Goal: Transaction & Acquisition: Purchase product/service

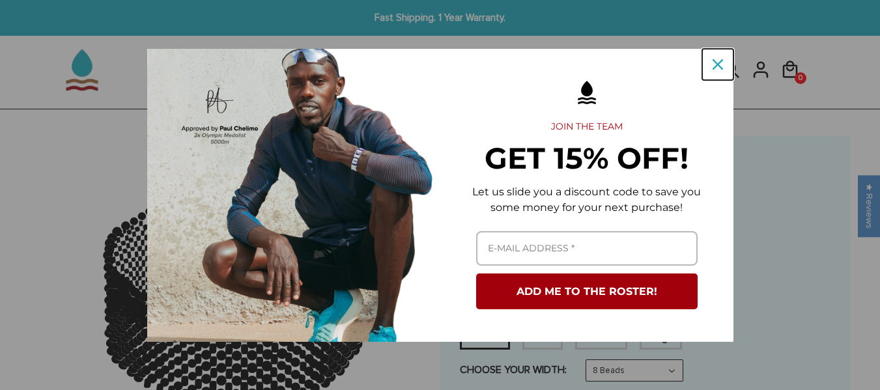
click at [715, 65] on icon "close icon" at bounding box center [718, 64] width 10 height 10
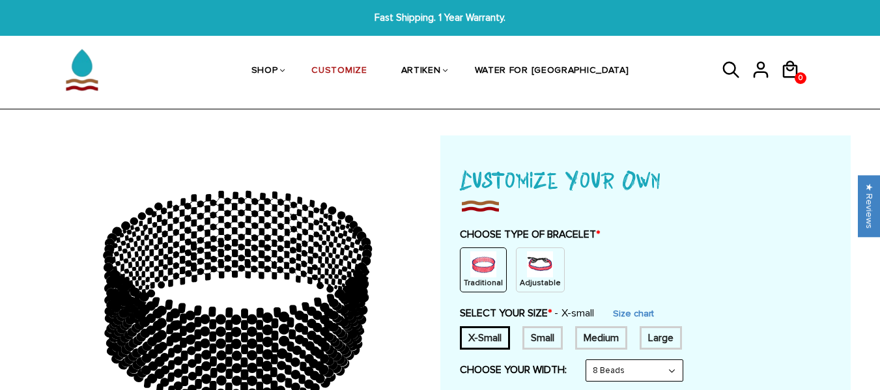
click at [545, 271] on img at bounding box center [540, 264] width 26 height 26
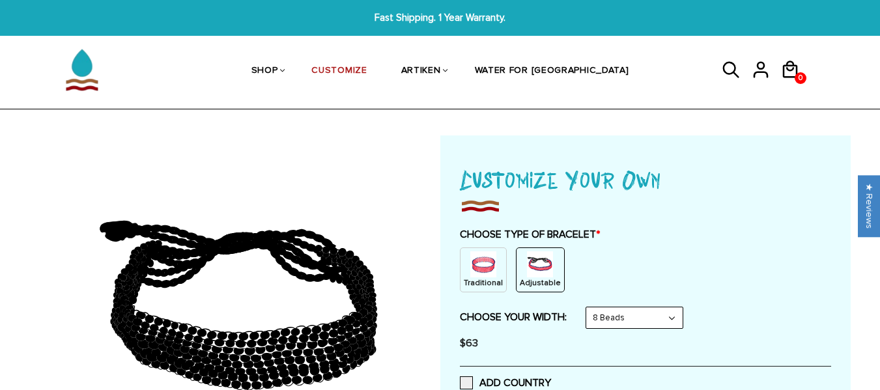
click at [675, 319] on select "8 Beads 6 Beads 10 Beads" at bounding box center [634, 317] width 96 height 21
click at [589, 307] on select "8 Beads 6 Beads 10 Beads" at bounding box center [634, 317] width 96 height 21
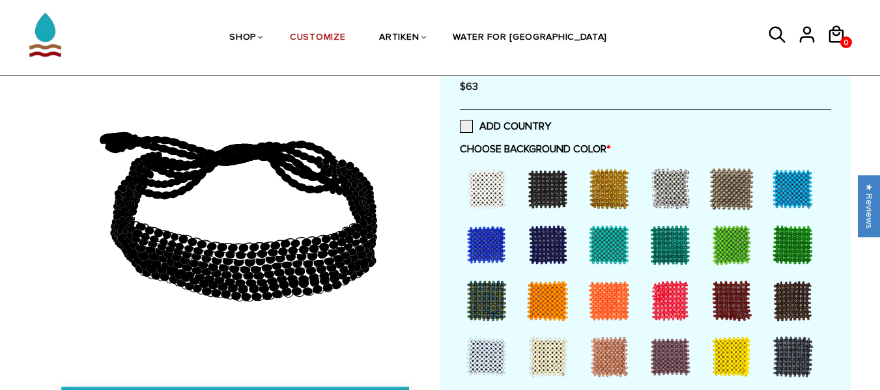
scroll to position [261, 0]
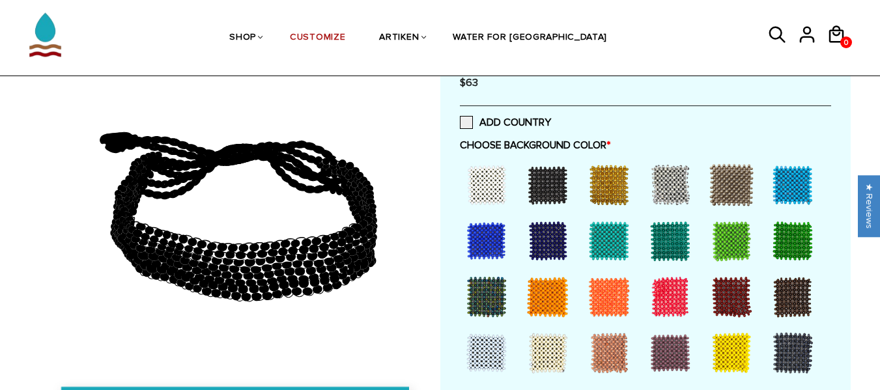
click at [732, 236] on div at bounding box center [731, 241] width 52 height 52
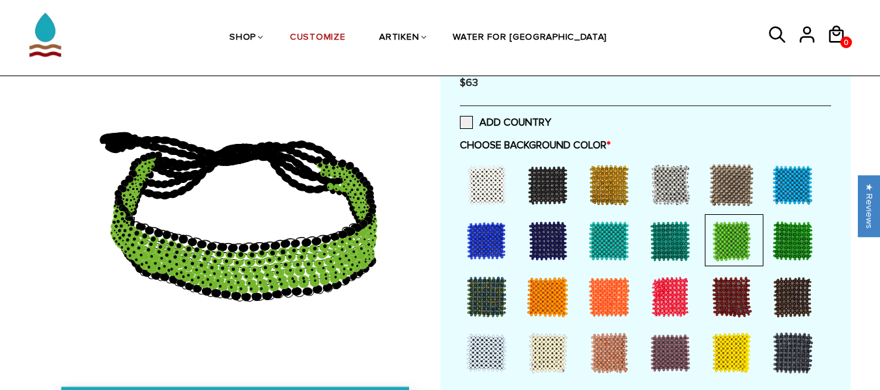
click at [784, 238] on div at bounding box center [793, 241] width 52 height 52
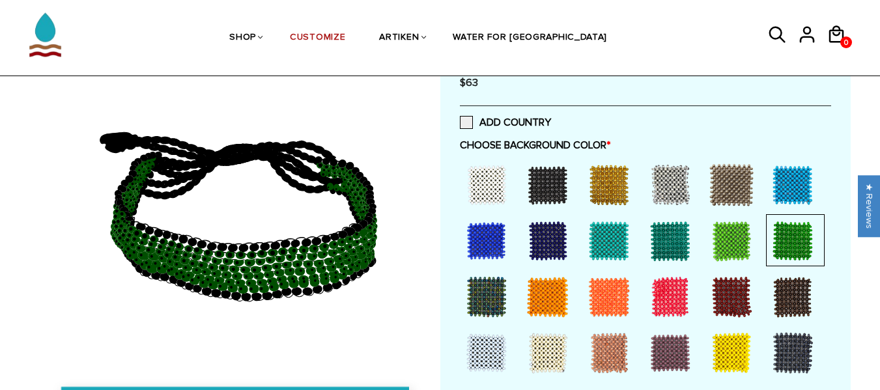
click at [601, 239] on div at bounding box center [609, 241] width 52 height 52
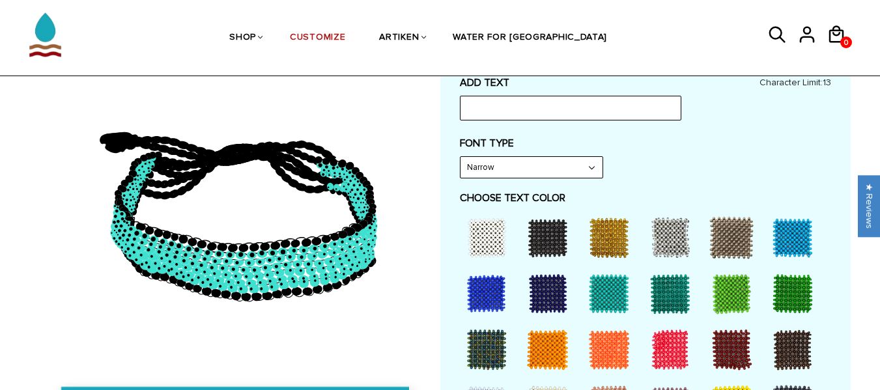
scroll to position [580, 0]
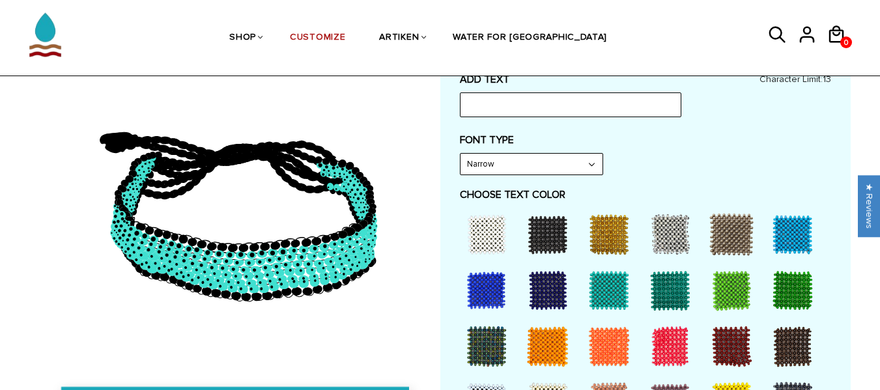
click at [593, 163] on select "Narrow Bold" at bounding box center [532, 164] width 142 height 21
select select "Bold"
click at [461, 154] on select "Narrow Bold" at bounding box center [532, 164] width 142 height 21
click at [721, 290] on div at bounding box center [731, 290] width 52 height 52
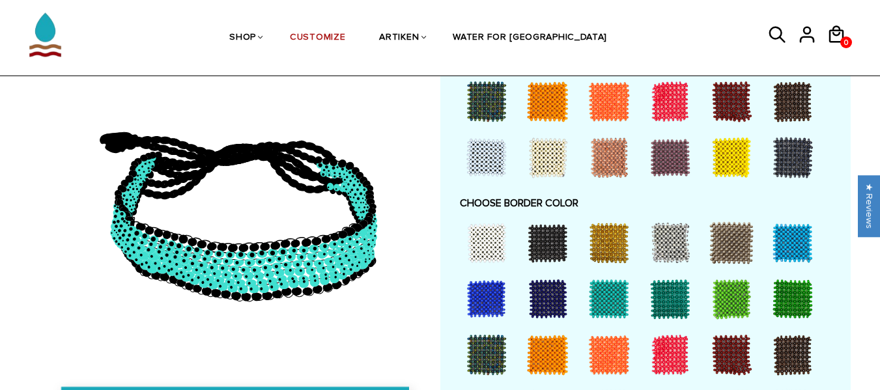
scroll to position [852, 0]
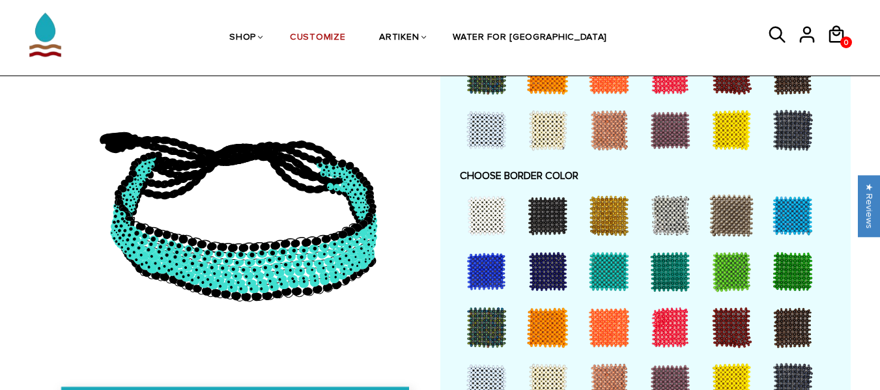
click at [794, 225] on div at bounding box center [793, 216] width 52 height 52
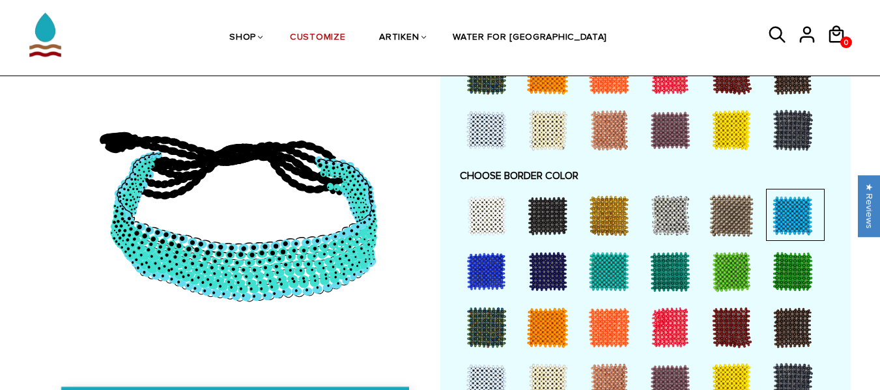
click at [609, 276] on div at bounding box center [609, 272] width 52 height 52
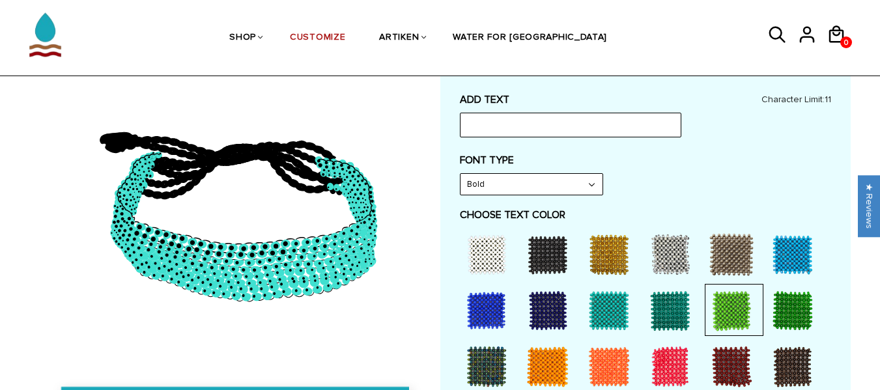
scroll to position [624, 0]
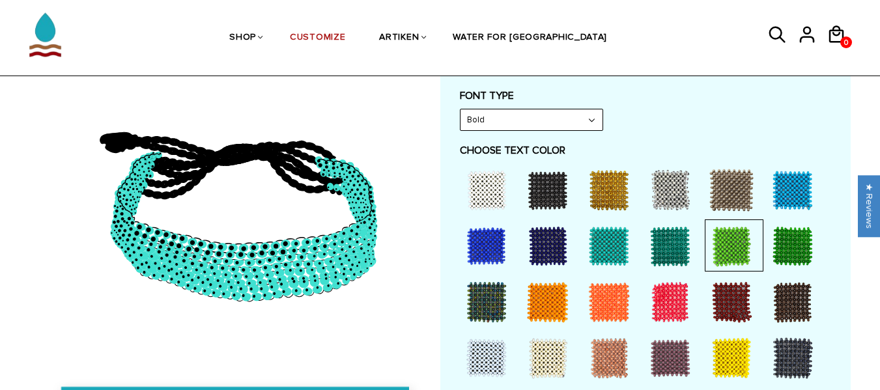
click at [727, 229] on div at bounding box center [731, 246] width 52 height 52
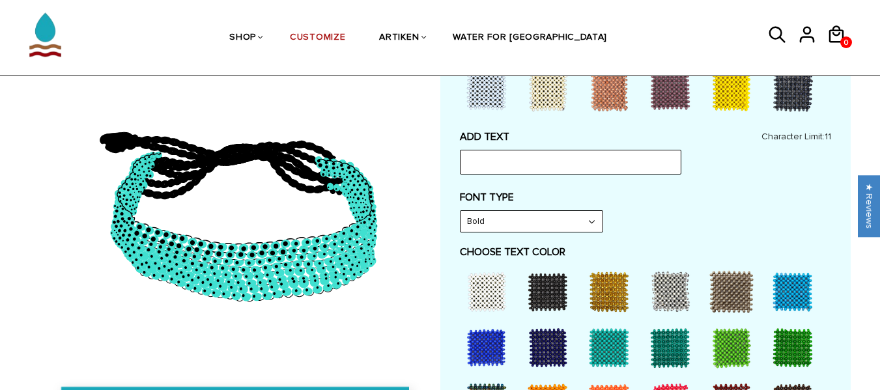
scroll to position [485, 0]
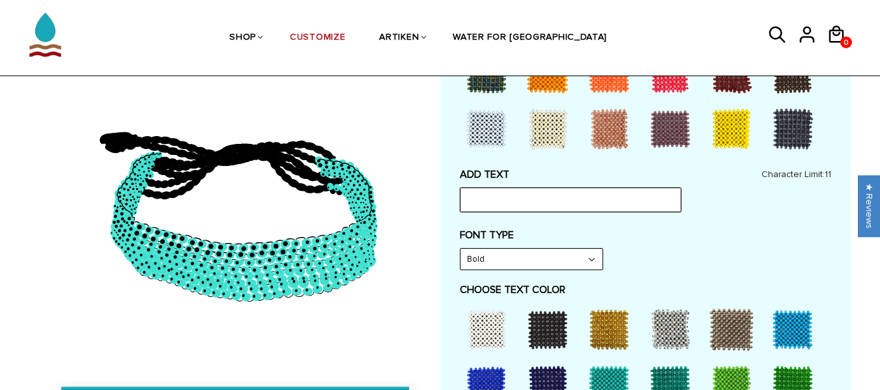
click at [553, 193] on input "text" at bounding box center [570, 200] width 221 height 25
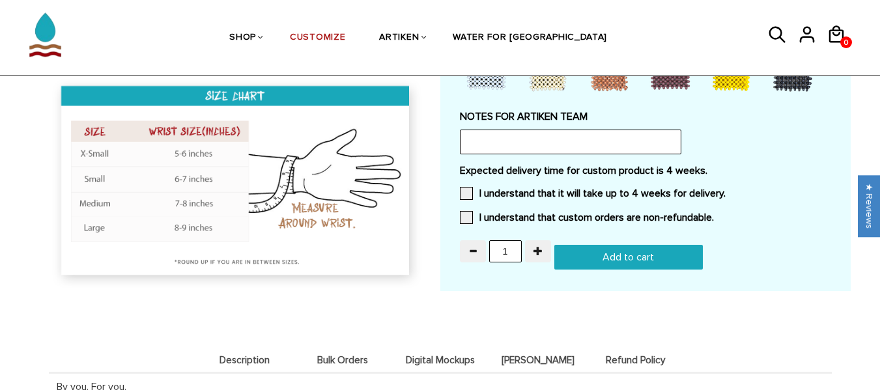
scroll to position [1134, 0]
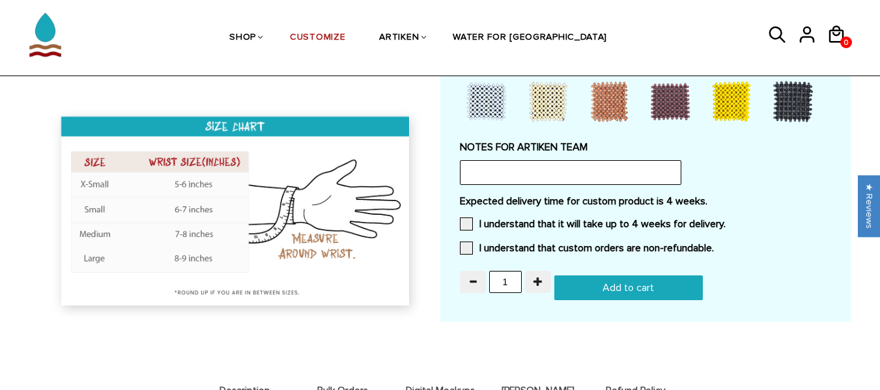
type input "FRT"
click at [535, 172] on input "text" at bounding box center [570, 172] width 221 height 25
click at [650, 170] on input "FLEURIEU RUN TRIBE or FRT with the Triangle/lightening Bolt Logo" at bounding box center [570, 172] width 221 height 25
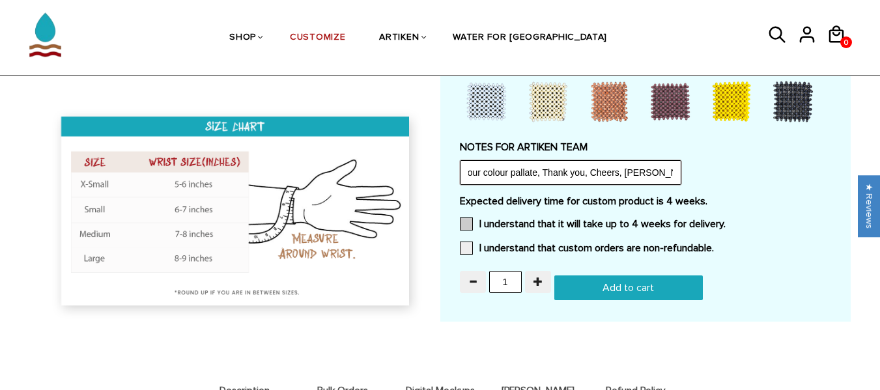
type input "FLEURIEU RUN TRIBE or FRT with the Triangle/lightening Bolt/wave/tree Logo (I h…"
click at [466, 221] on span at bounding box center [466, 224] width 13 height 13
click at [726, 220] on input "I understand that it will take up to 4 weeks for delivery." at bounding box center [726, 220] width 0 height 0
click at [466, 250] on span at bounding box center [466, 248] width 13 height 13
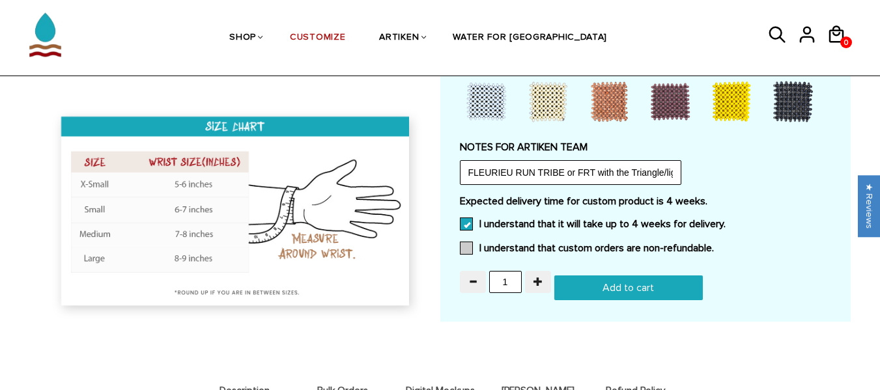
click at [714, 244] on input "I understand that custom orders are non-refundable." at bounding box center [714, 244] width 0 height 0
click at [534, 282] on span "button" at bounding box center [537, 281] width 9 height 9
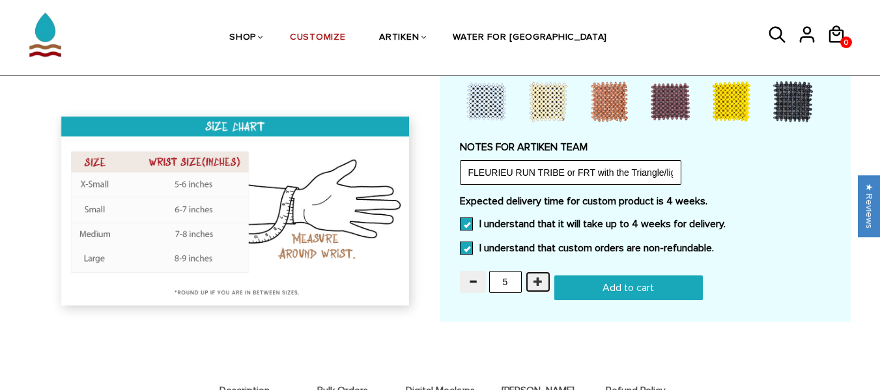
click at [534, 282] on span "button" at bounding box center [537, 281] width 9 height 9
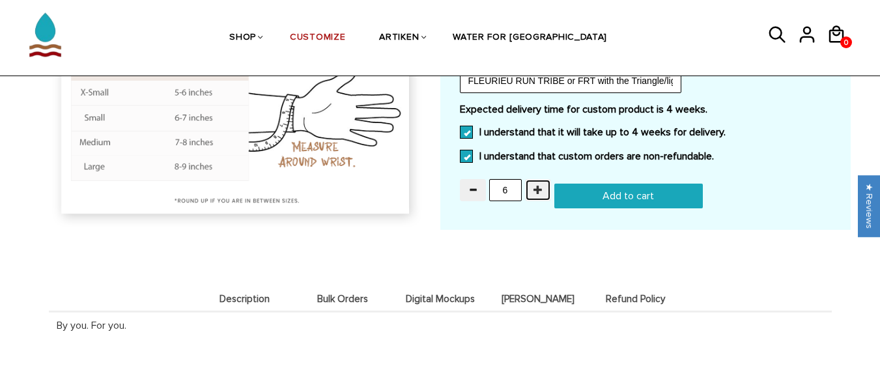
scroll to position [1223, 0]
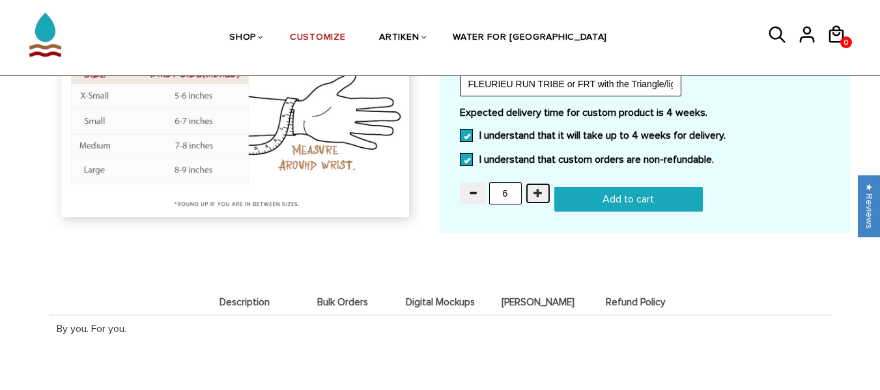
click at [537, 188] on span "button" at bounding box center [537, 192] width 9 height 9
type input "10"
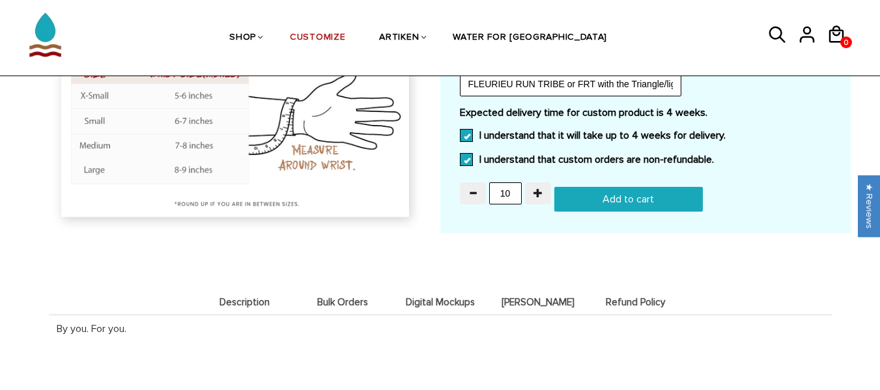
click at [632, 201] on input "Add to cart" at bounding box center [628, 199] width 149 height 25
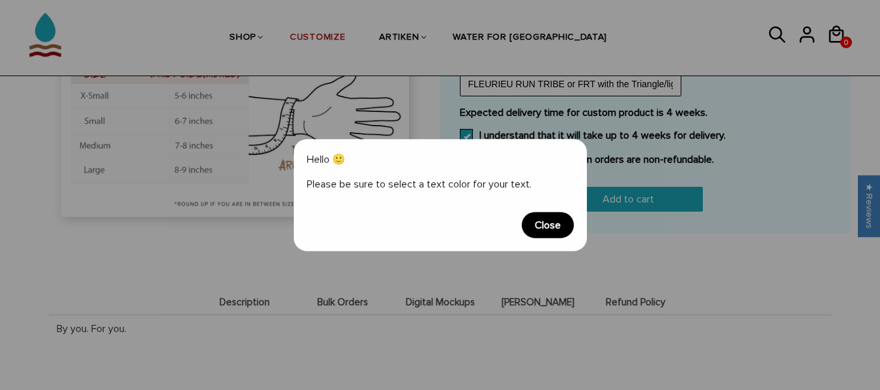
click at [545, 216] on span "Close" at bounding box center [548, 225] width 52 height 26
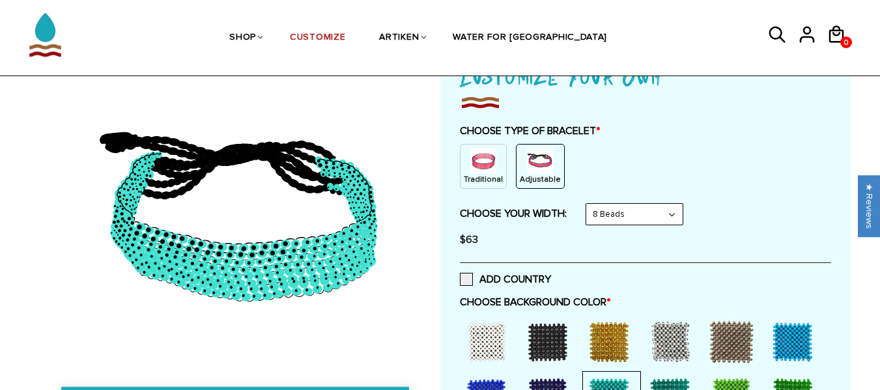
scroll to position [77, 0]
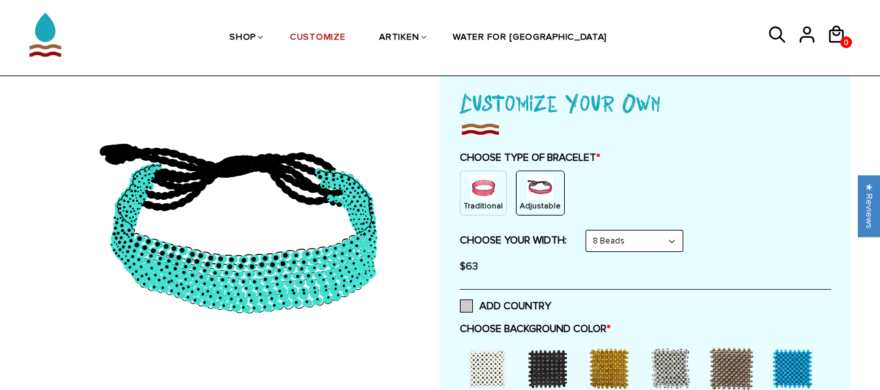
click at [464, 306] on span at bounding box center [466, 306] width 13 height 13
click at [551, 302] on input "ADD COUNTRY" at bounding box center [551, 302] width 0 height 0
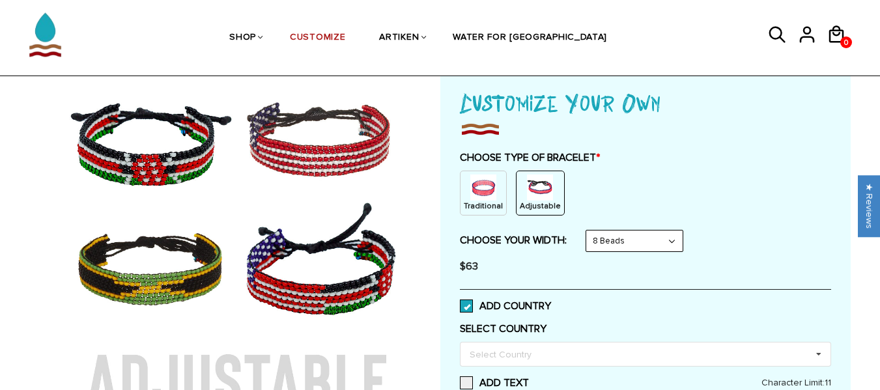
click at [464, 306] on span at bounding box center [466, 306] width 13 height 13
click at [551, 302] on input "ADD COUNTRY" at bounding box center [551, 302] width 0 height 0
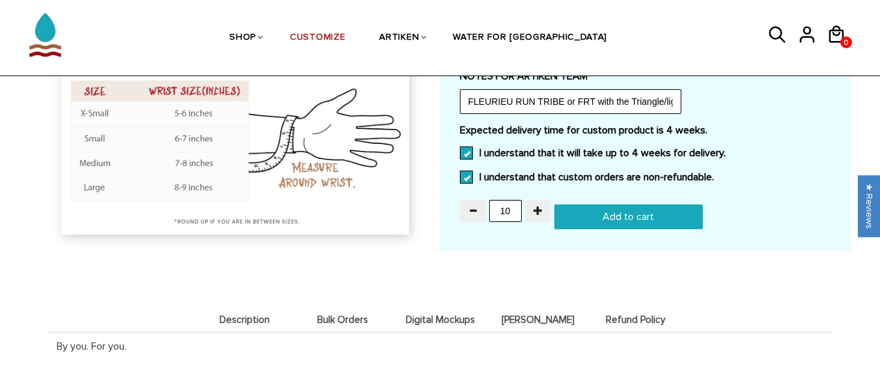
scroll to position [955, 0]
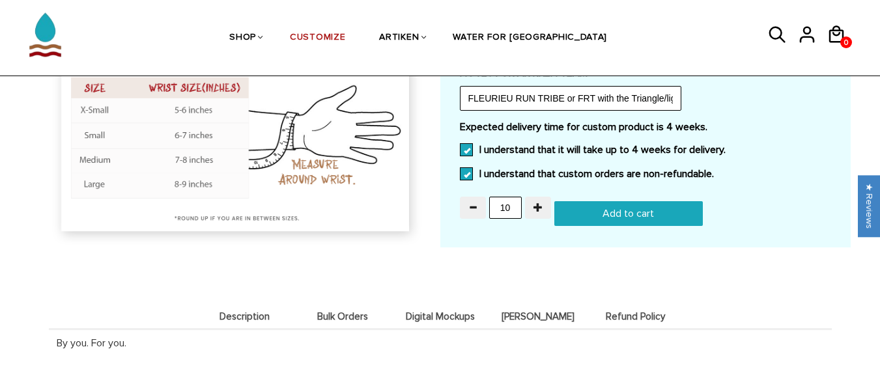
click at [627, 206] on input "Add to cart" at bounding box center [628, 213] width 149 height 25
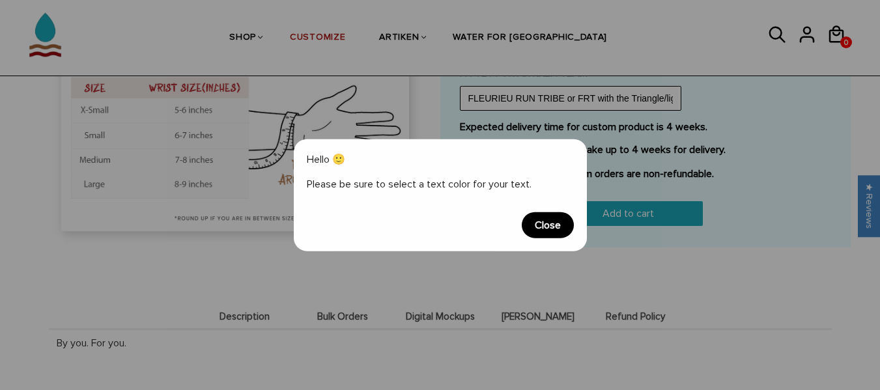
click at [545, 227] on span "Close" at bounding box center [548, 225] width 52 height 26
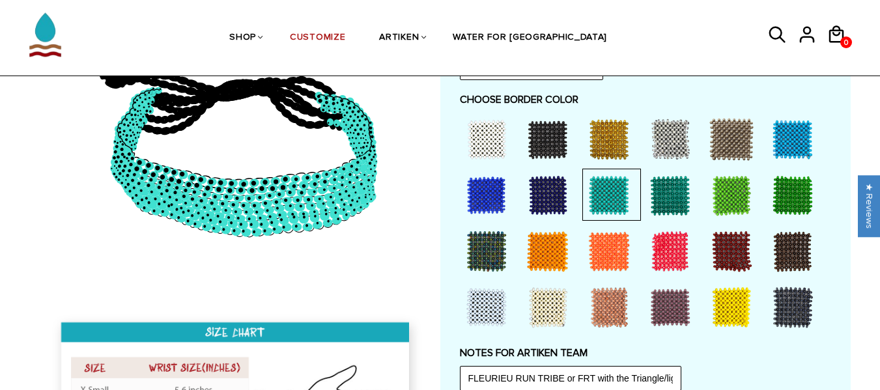
scroll to position [654, 0]
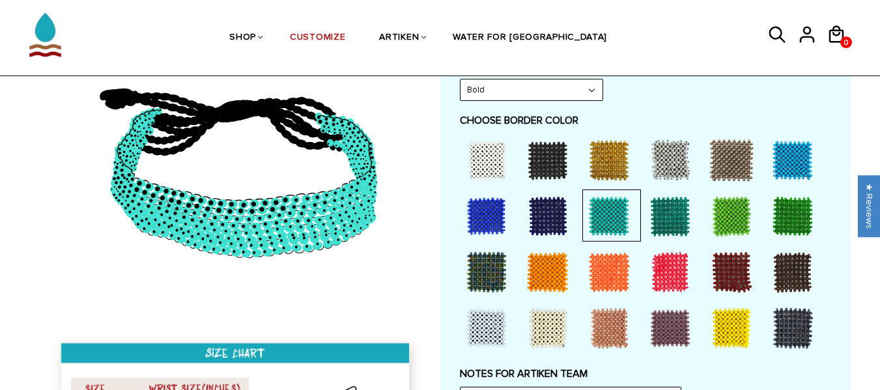
click at [543, 159] on div at bounding box center [548, 160] width 52 height 52
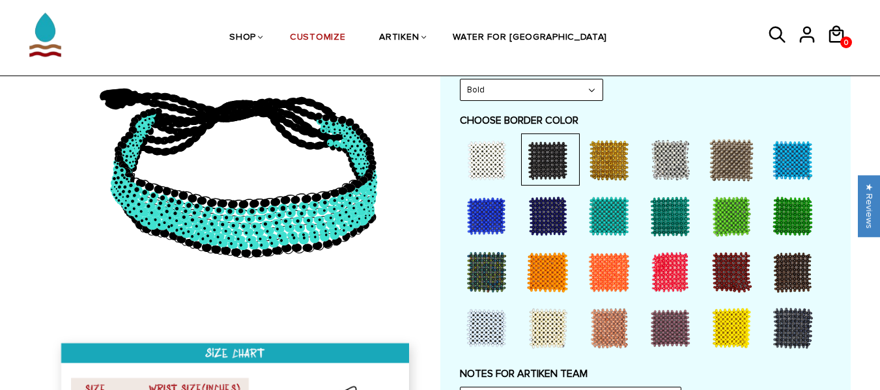
click at [548, 163] on div at bounding box center [548, 160] width 52 height 52
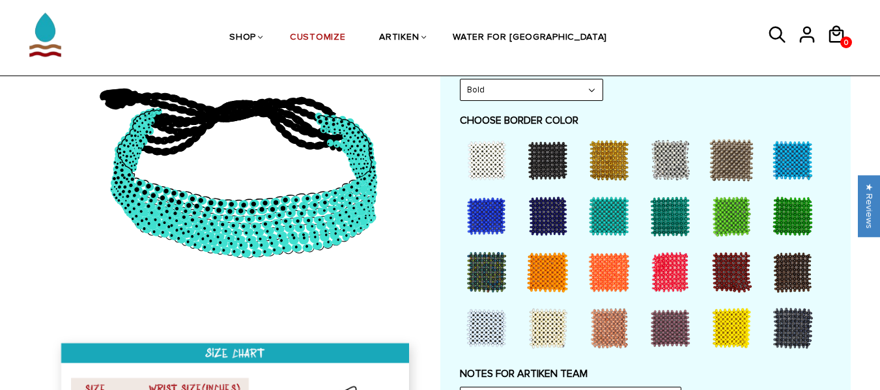
click at [616, 219] on div at bounding box center [609, 216] width 52 height 52
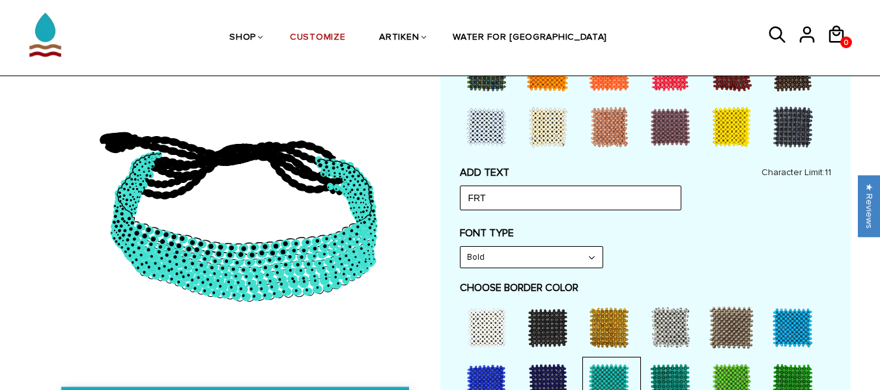
scroll to position [483, 0]
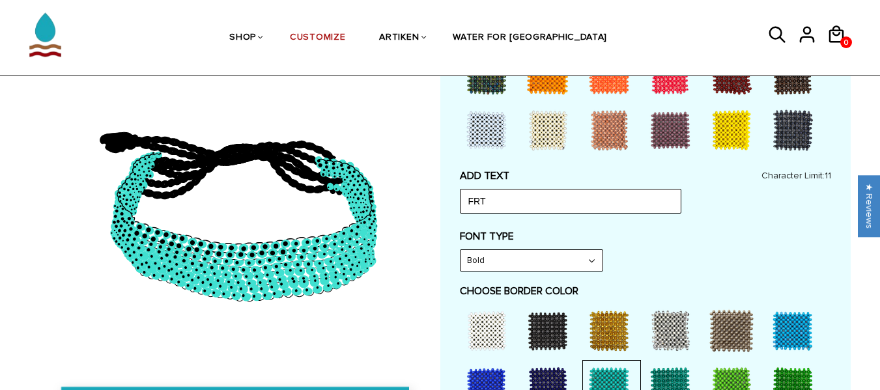
click at [590, 261] on select "Narrow Bold" at bounding box center [532, 260] width 142 height 21
click at [461, 250] on select "Narrow Bold" at bounding box center [532, 260] width 142 height 21
click at [592, 258] on select "Narrow Bold" at bounding box center [532, 260] width 142 height 21
select select "Bold"
click at [461, 250] on select "Narrow Bold" at bounding box center [532, 260] width 142 height 21
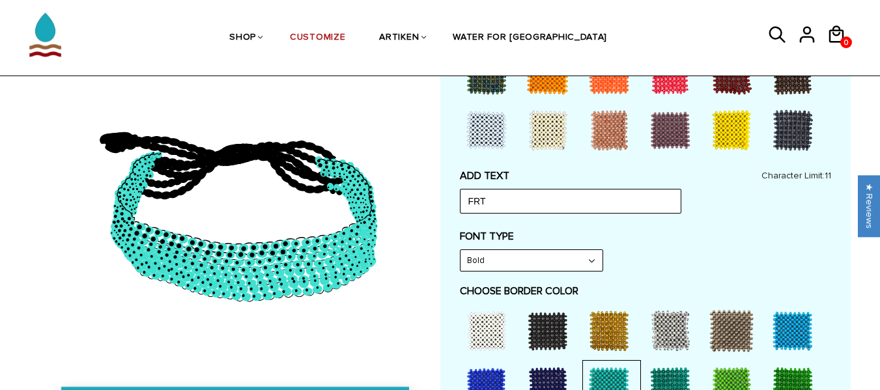
click at [584, 188] on div "ADD TEXT FRT Character Limit: 11" at bounding box center [645, 191] width 371 height 44
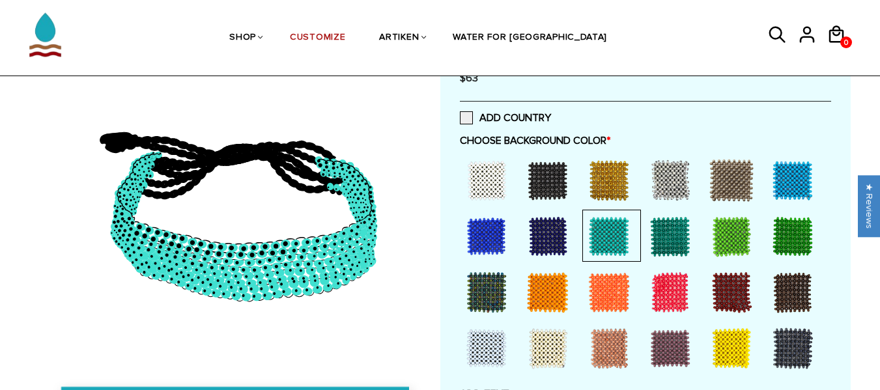
scroll to position [263, 0]
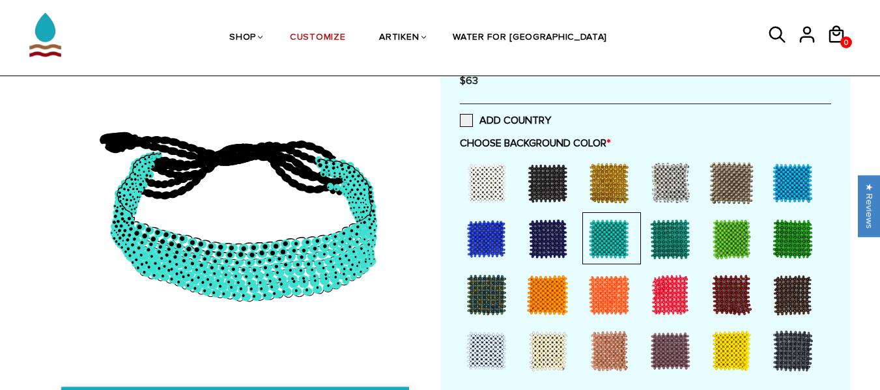
click at [732, 242] on div at bounding box center [731, 239] width 52 height 52
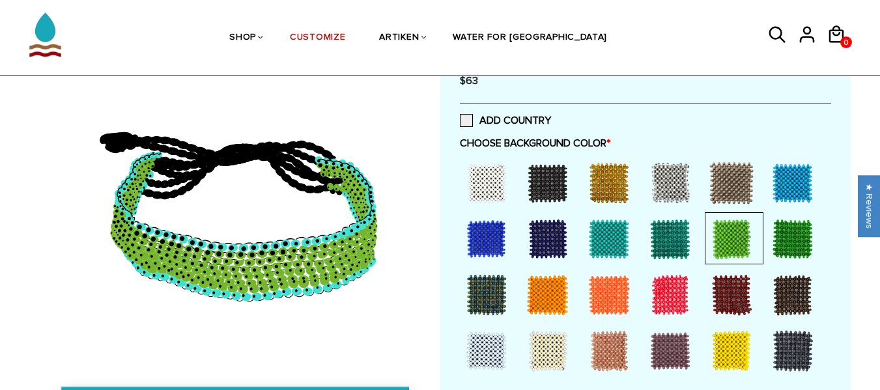
click at [616, 234] on div at bounding box center [609, 239] width 52 height 52
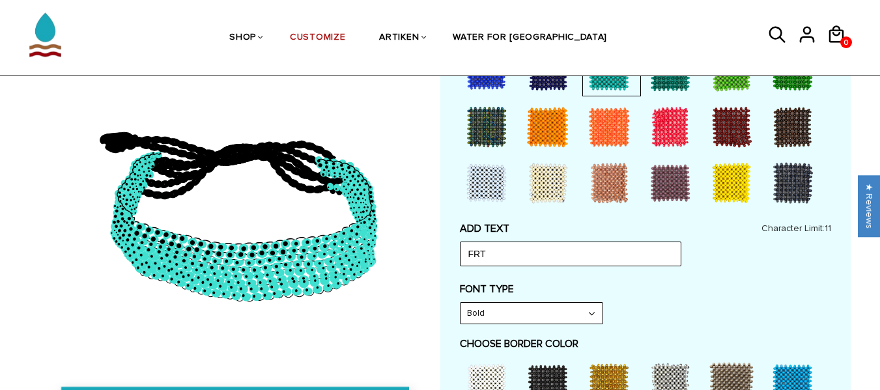
scroll to position [457, 0]
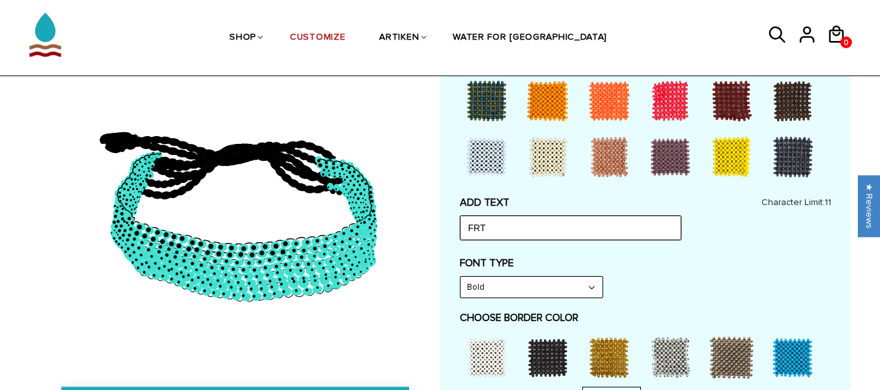
click at [601, 235] on input "FRT" at bounding box center [570, 228] width 221 height 25
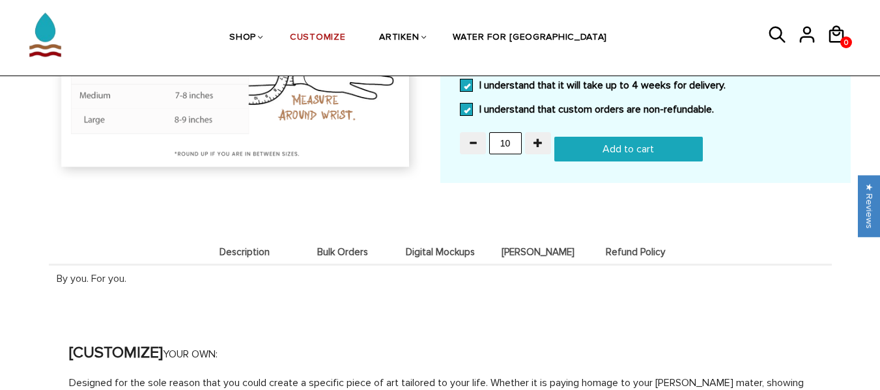
scroll to position [940, 0]
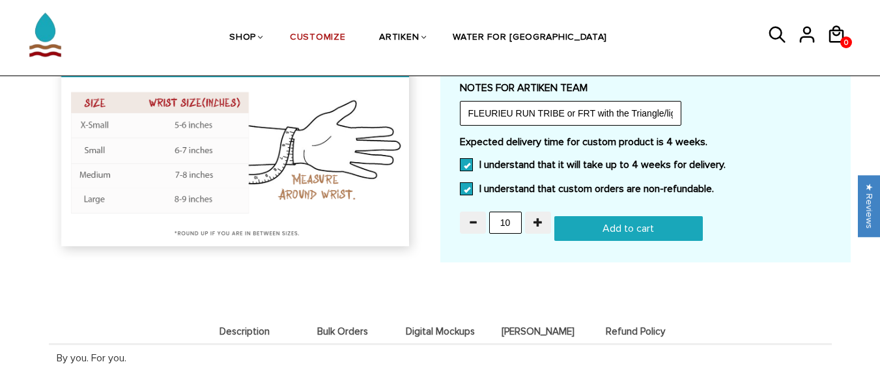
click at [656, 226] on input "Add to cart" at bounding box center [628, 228] width 149 height 25
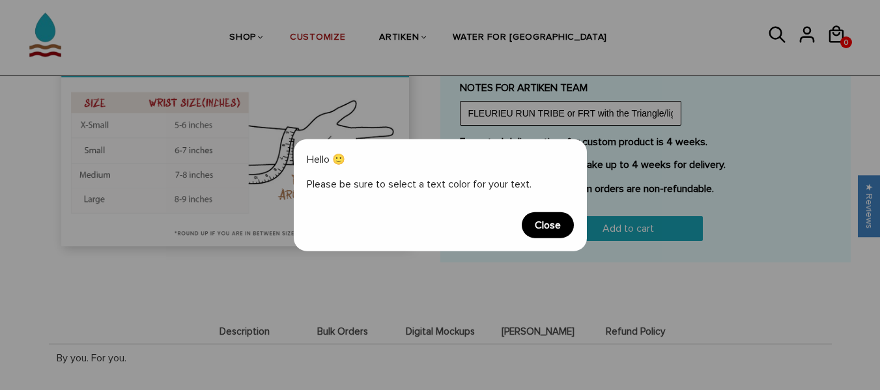
click at [524, 219] on span "Close" at bounding box center [548, 225] width 52 height 26
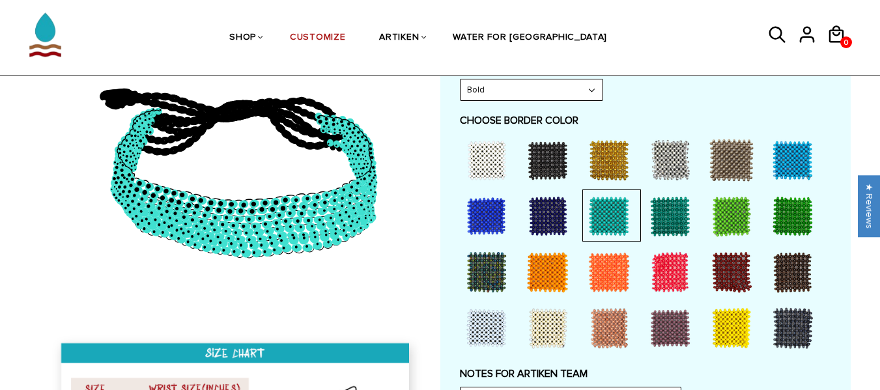
scroll to position [616, 0]
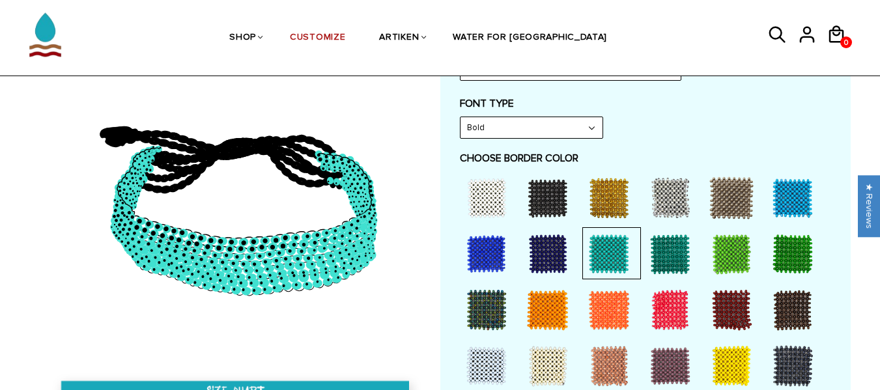
click at [740, 259] on div at bounding box center [731, 254] width 52 height 52
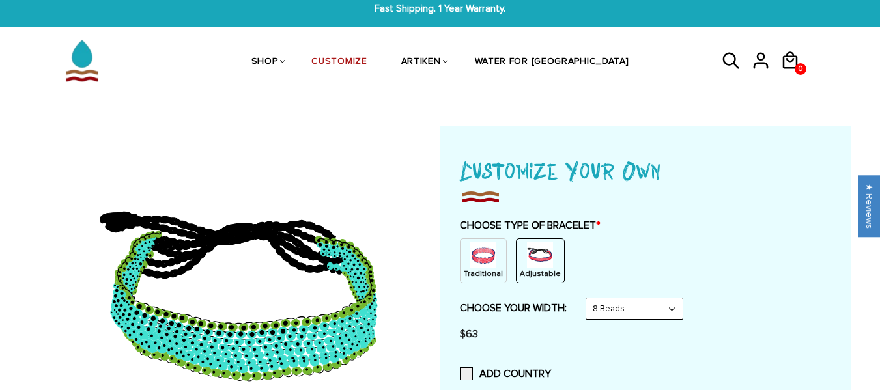
scroll to position [0, 0]
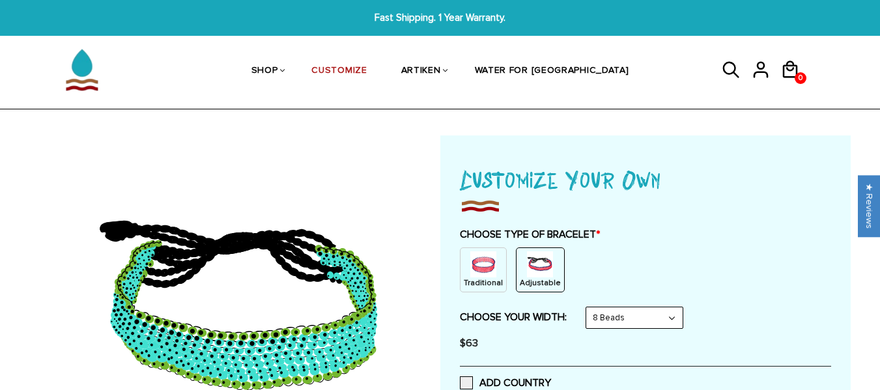
click at [560, 251] on div "Traditional Adjustable" at bounding box center [645, 270] width 371 height 45
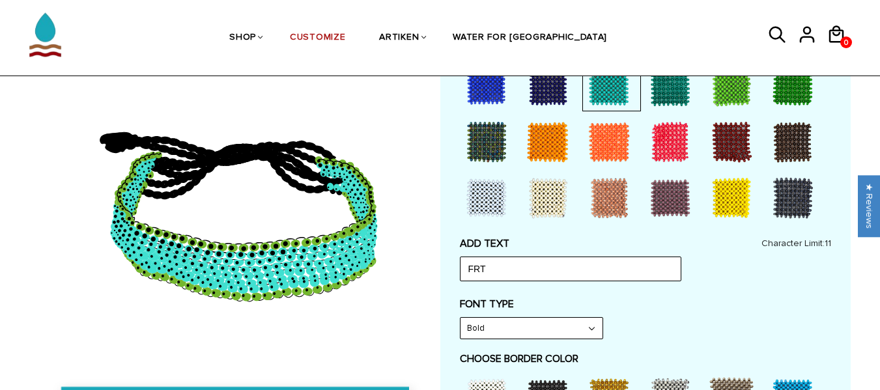
scroll to position [421, 0]
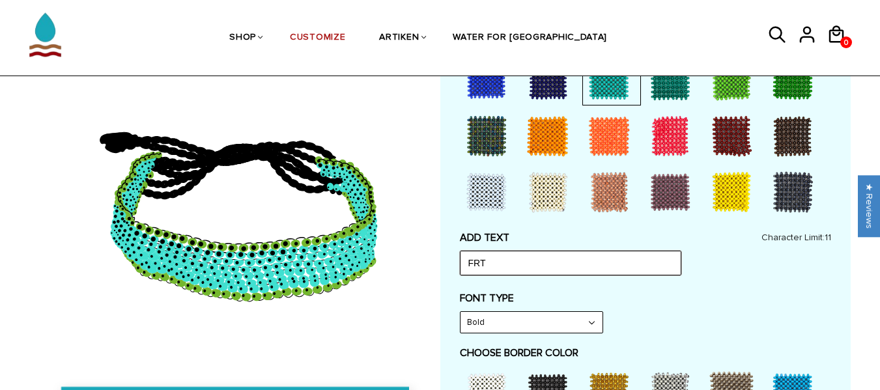
click at [530, 263] on input "FRT" at bounding box center [570, 263] width 221 height 25
type input "F"
click at [811, 262] on div "ADD TEXT Character Limit: 11" at bounding box center [645, 253] width 371 height 44
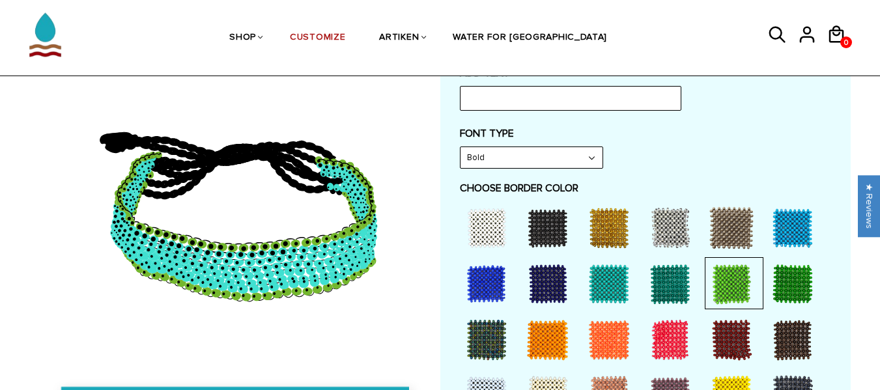
scroll to position [590, 0]
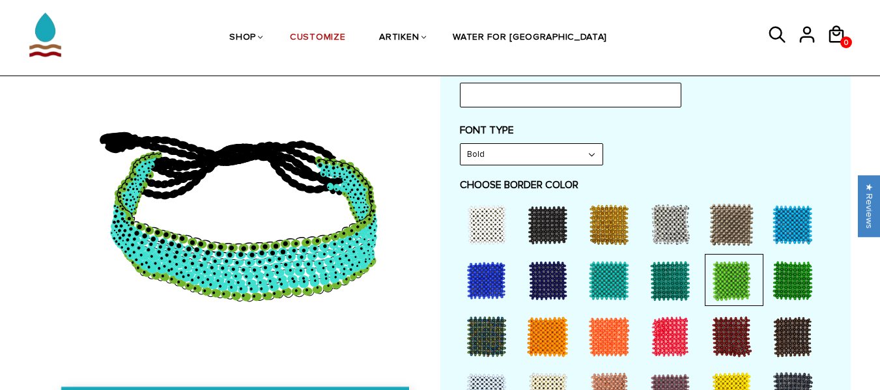
click at [611, 287] on div at bounding box center [609, 281] width 52 height 52
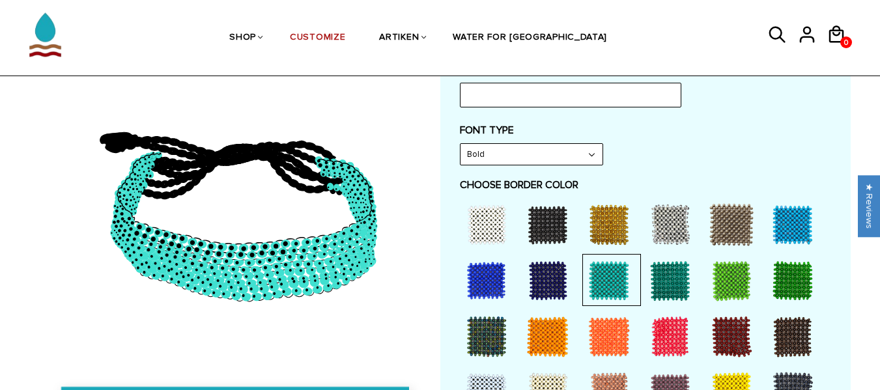
click at [485, 284] on div at bounding box center [487, 281] width 52 height 52
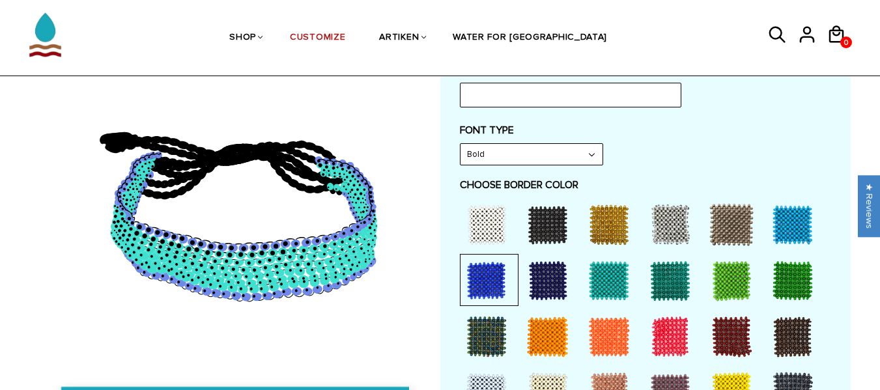
click at [485, 284] on div at bounding box center [487, 281] width 52 height 52
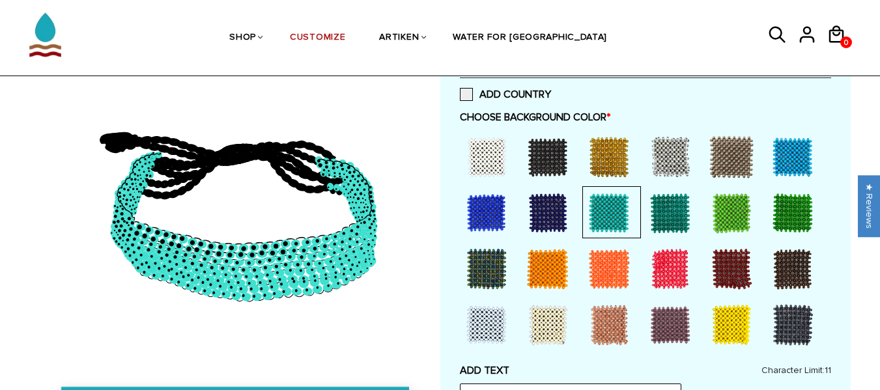
scroll to position [286, 0]
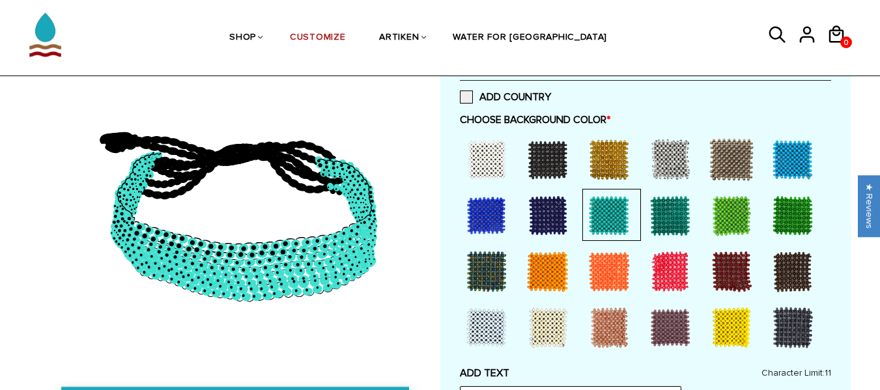
click at [494, 206] on div at bounding box center [487, 216] width 52 height 52
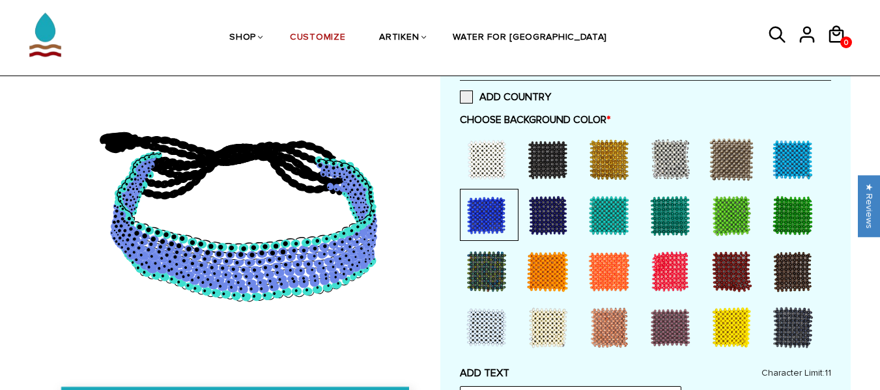
click at [799, 167] on div at bounding box center [793, 160] width 52 height 52
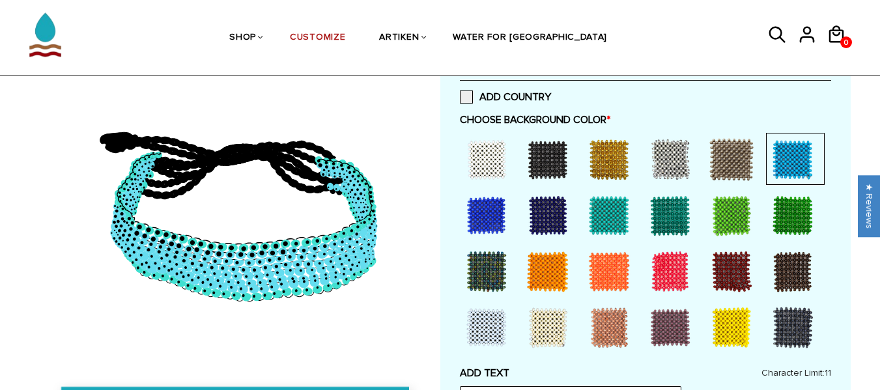
click at [501, 217] on div at bounding box center [487, 216] width 52 height 52
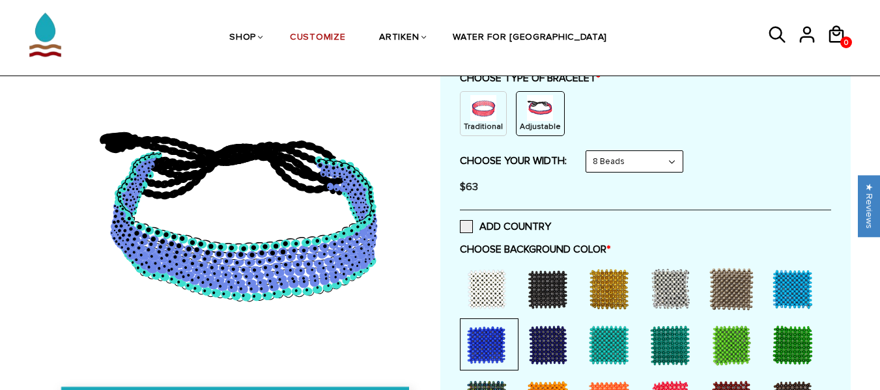
scroll to position [145, 0]
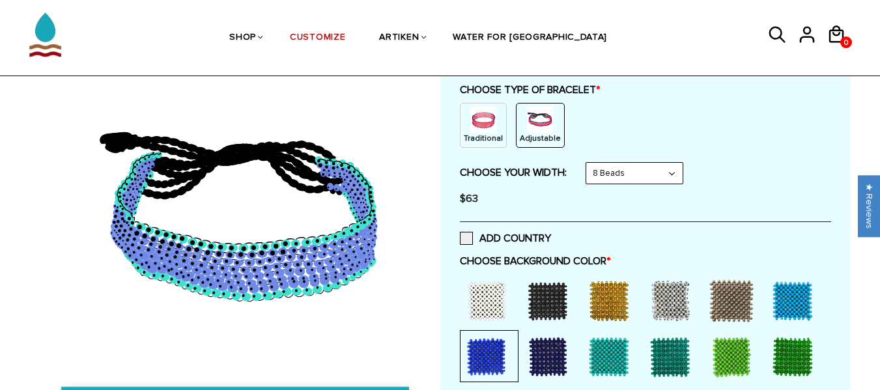
click at [616, 356] on div at bounding box center [609, 357] width 52 height 52
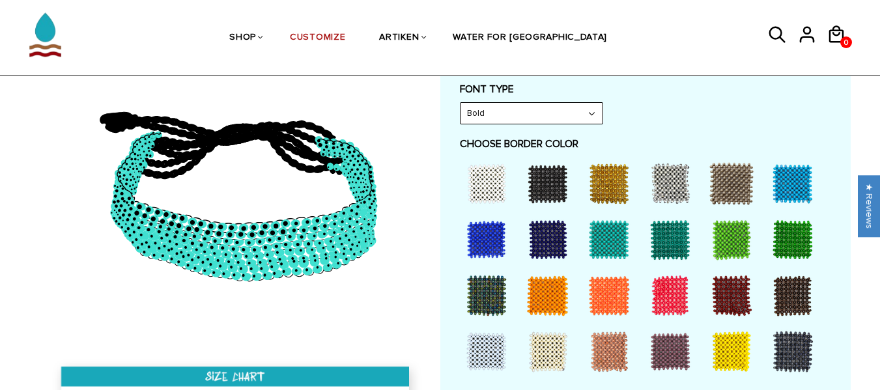
scroll to position [622, 0]
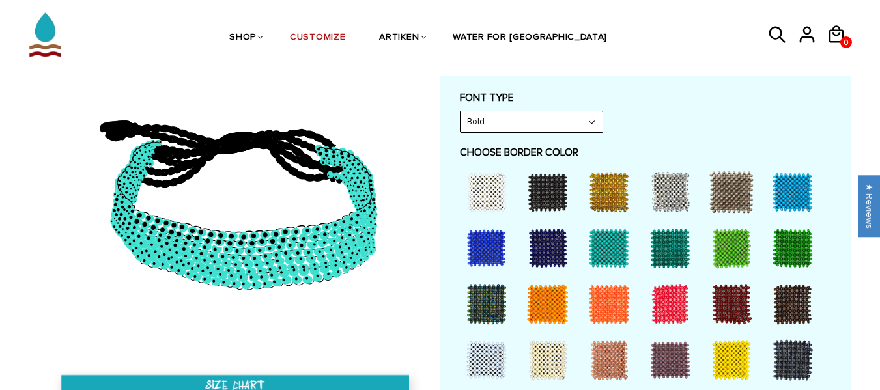
click at [485, 256] on div at bounding box center [487, 248] width 52 height 52
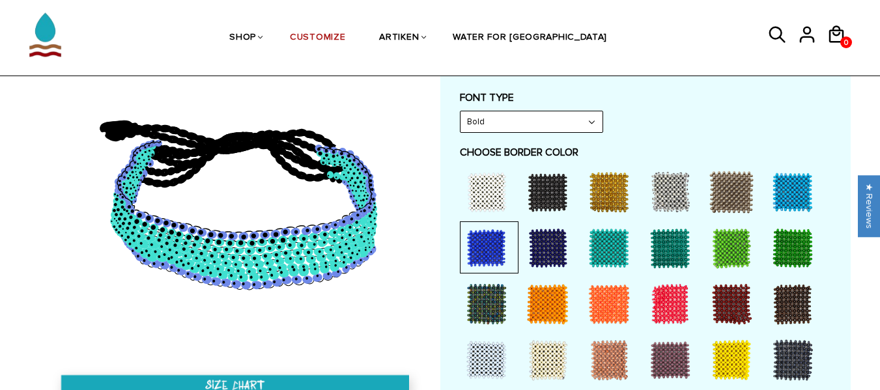
click at [603, 240] on div at bounding box center [609, 248] width 52 height 52
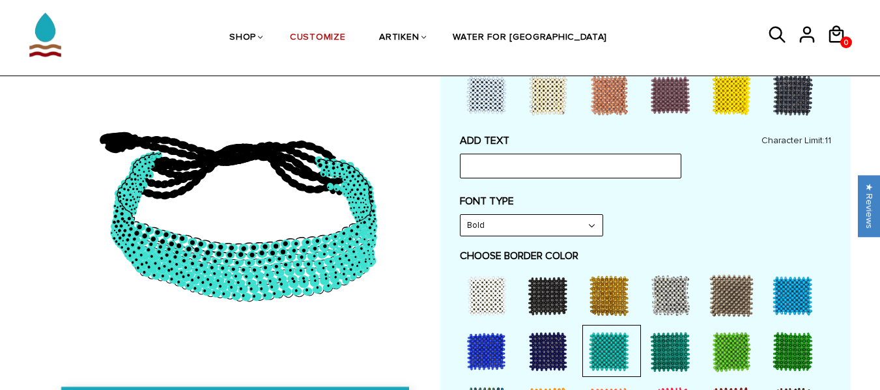
scroll to position [489, 0]
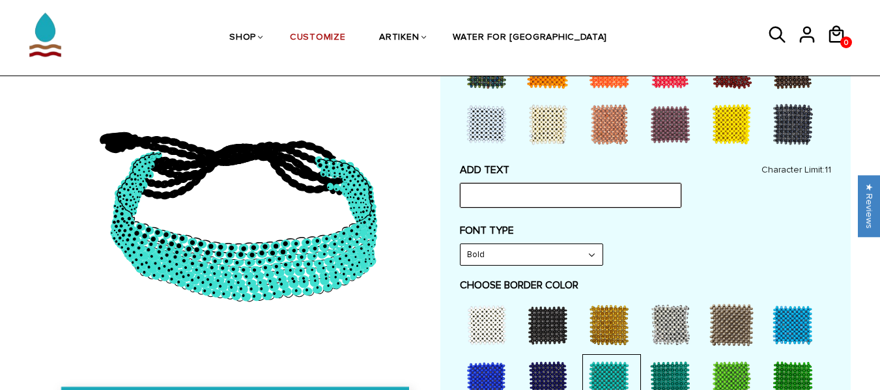
click at [554, 191] on input "text" at bounding box center [570, 195] width 221 height 25
type input "FRT"
click at [588, 251] on select "Narrow Bold" at bounding box center [532, 254] width 142 height 21
click at [461, 244] on select "Narrow Bold" at bounding box center [532, 254] width 142 height 21
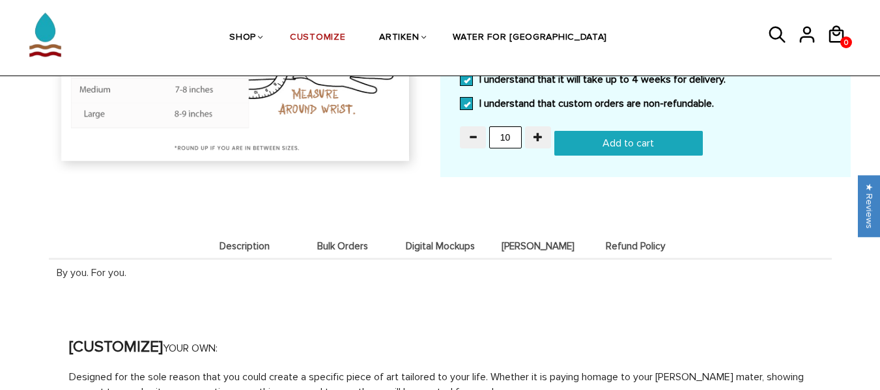
scroll to position [1019, 0]
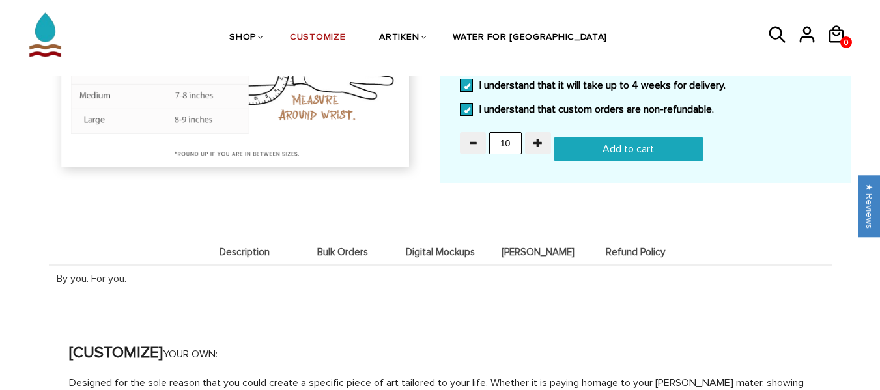
click at [637, 150] on input "Add to cart" at bounding box center [628, 149] width 149 height 25
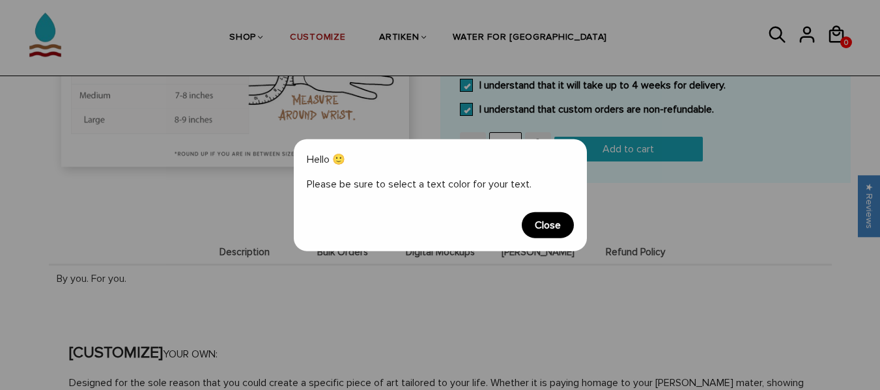
click at [541, 225] on span "Close" at bounding box center [548, 225] width 52 height 26
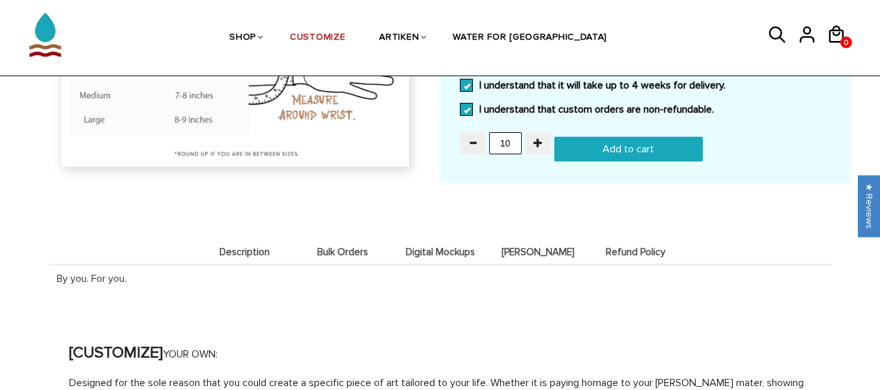
click at [341, 257] on span "Bulk Orders" at bounding box center [342, 252] width 91 height 11
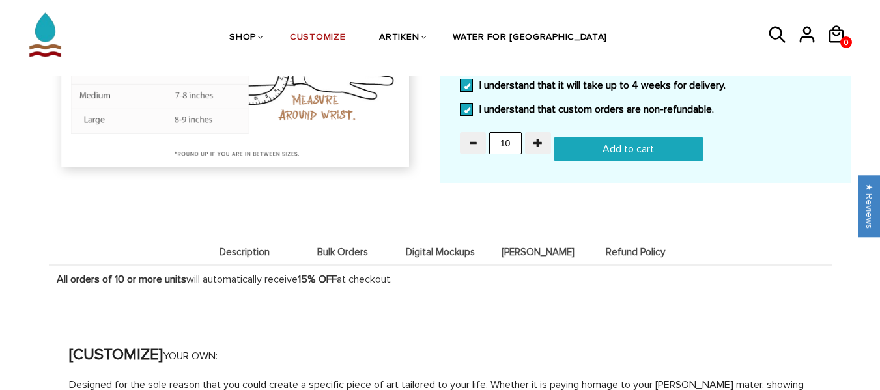
click at [444, 251] on span "Digital Mockups" at bounding box center [440, 252] width 91 height 11
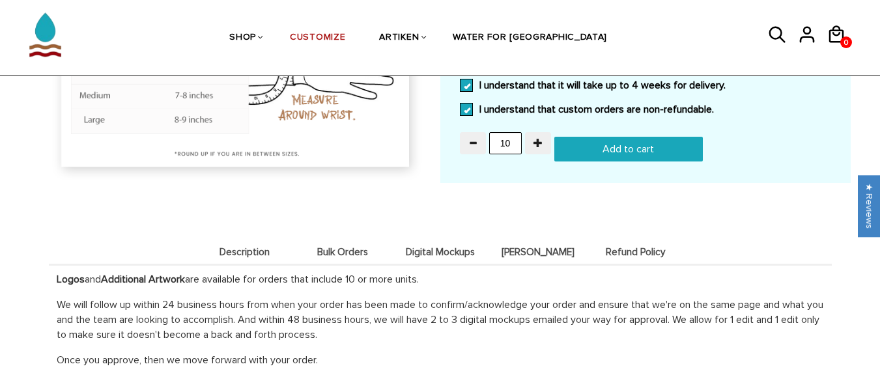
click at [542, 249] on span "[PERSON_NAME]" at bounding box center [537, 252] width 91 height 11
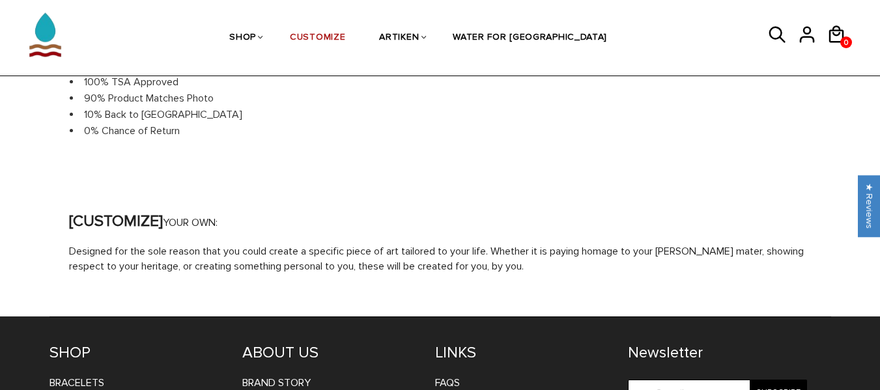
scroll to position [1111, 0]
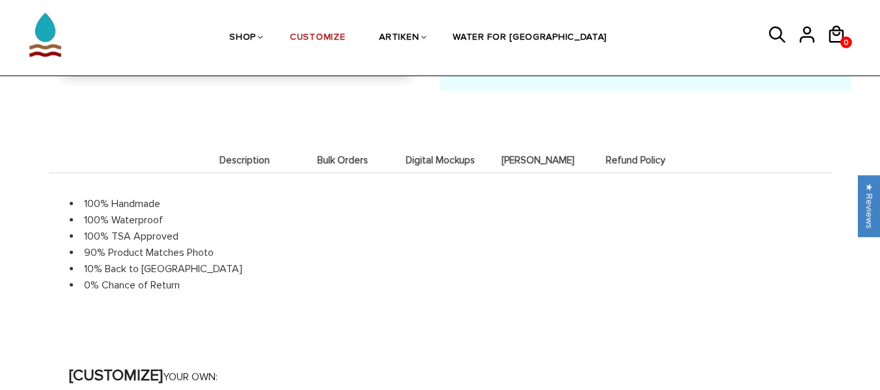
click at [648, 161] on span "Refund Policy" at bounding box center [635, 160] width 91 height 11
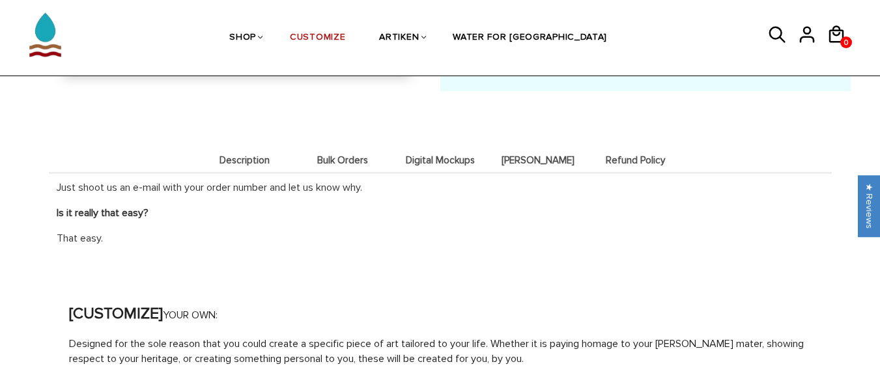
click at [239, 151] on li "Description" at bounding box center [245, 159] width 98 height 25
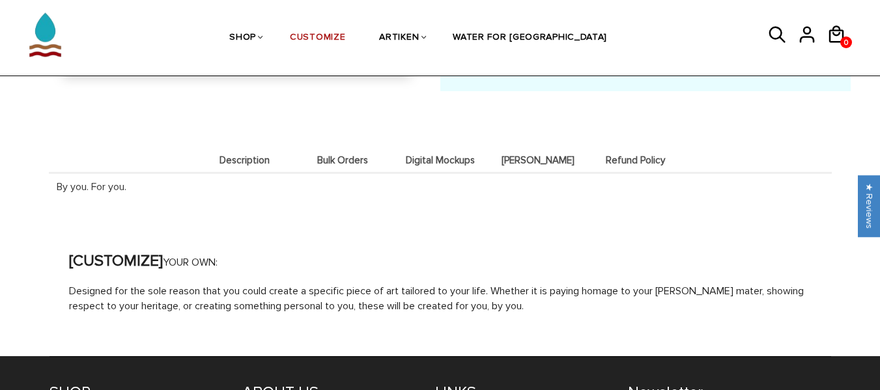
click at [342, 165] on span "Bulk Orders" at bounding box center [342, 160] width 91 height 11
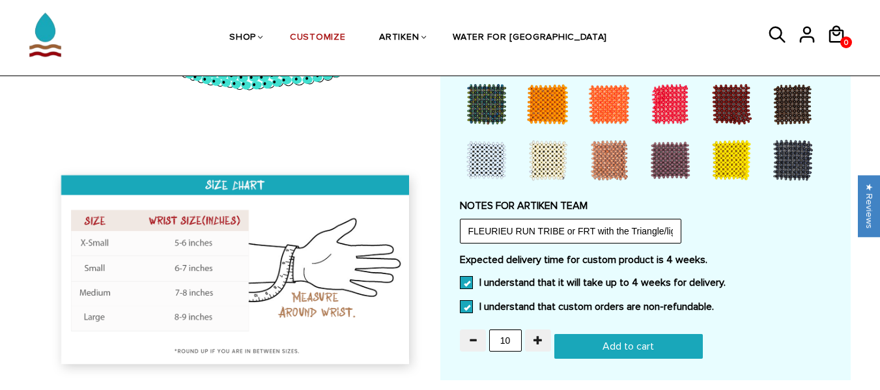
scroll to position [807, 0]
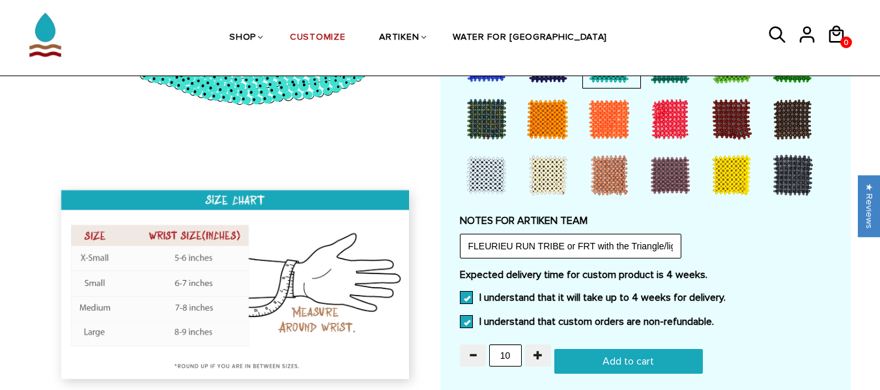
click at [644, 362] on input "Add to cart" at bounding box center [628, 361] width 149 height 25
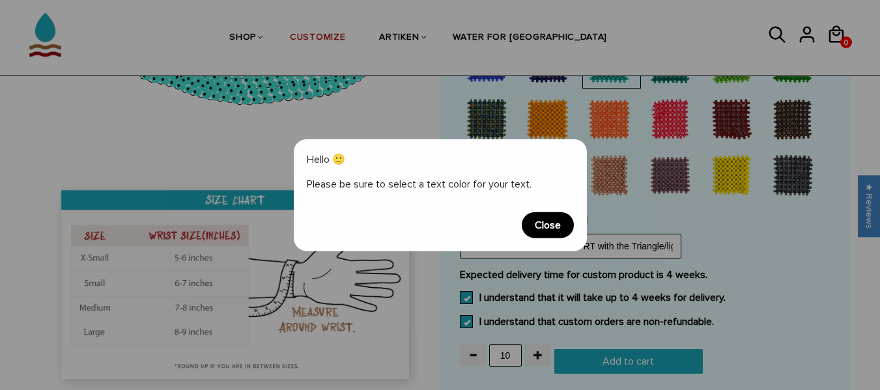
click at [550, 225] on span "Close" at bounding box center [548, 225] width 52 height 26
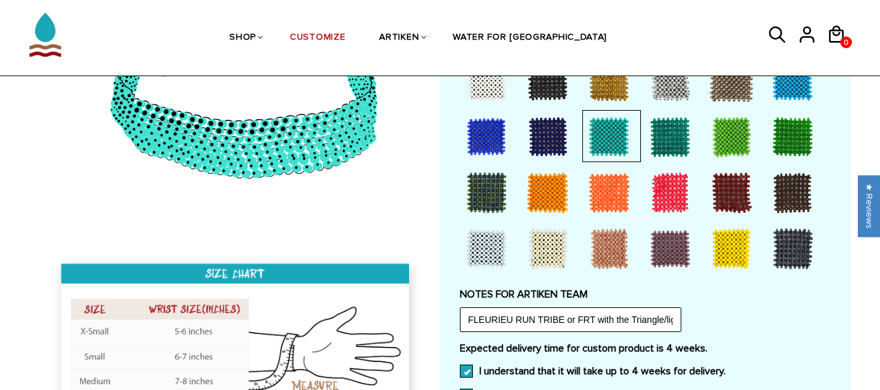
scroll to position [731, 0]
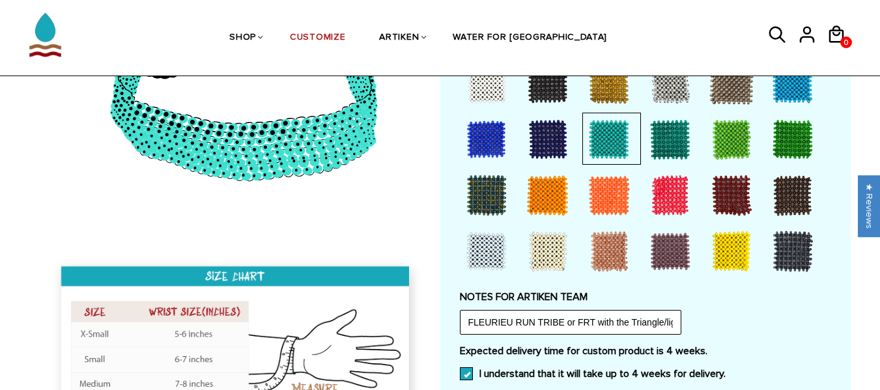
click at [663, 200] on div at bounding box center [670, 195] width 52 height 52
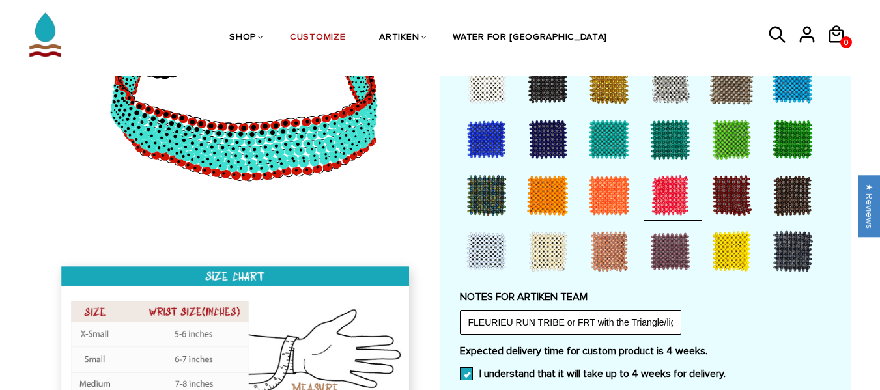
click at [663, 200] on div at bounding box center [670, 195] width 52 height 52
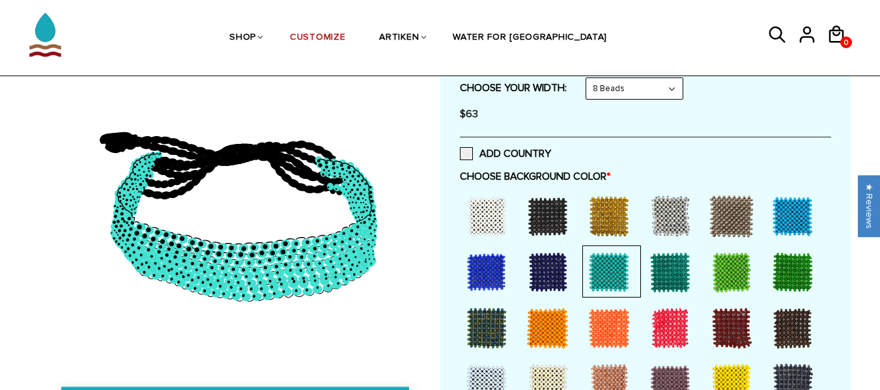
scroll to position [2, 0]
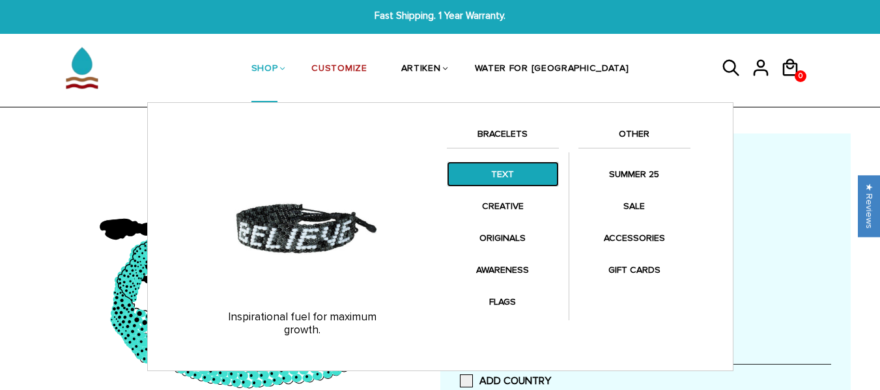
click at [487, 175] on link "TEXT" at bounding box center [503, 174] width 112 height 25
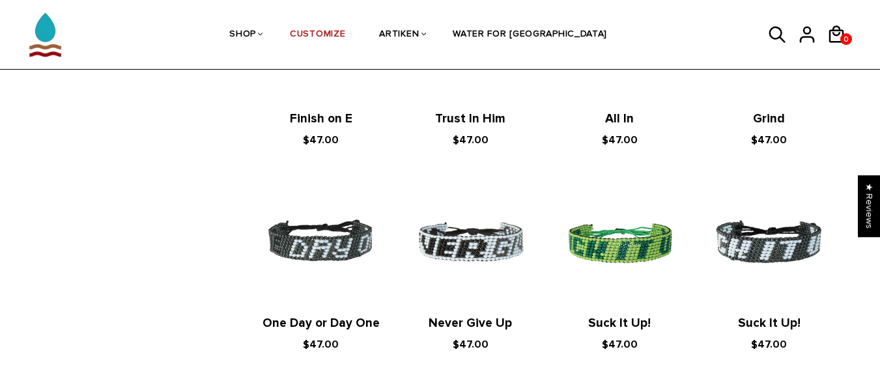
scroll to position [1391, 0]
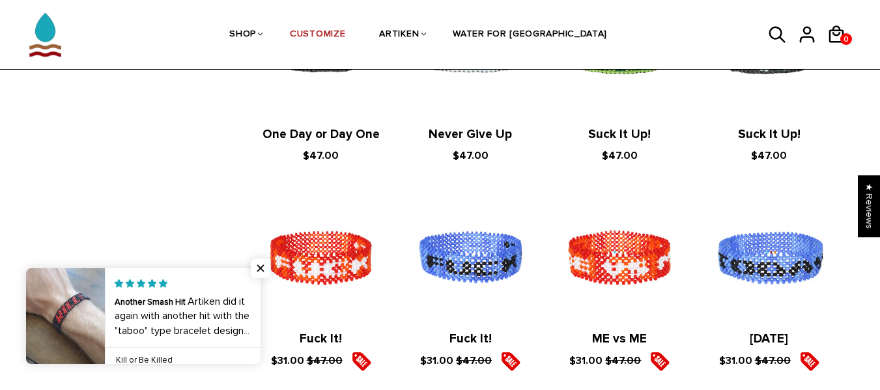
drag, startPoint x: 885, startPoint y: 99, endPoint x: 857, endPoint y: 421, distance: 323.1
